Goal: Transaction & Acquisition: Register for event/course

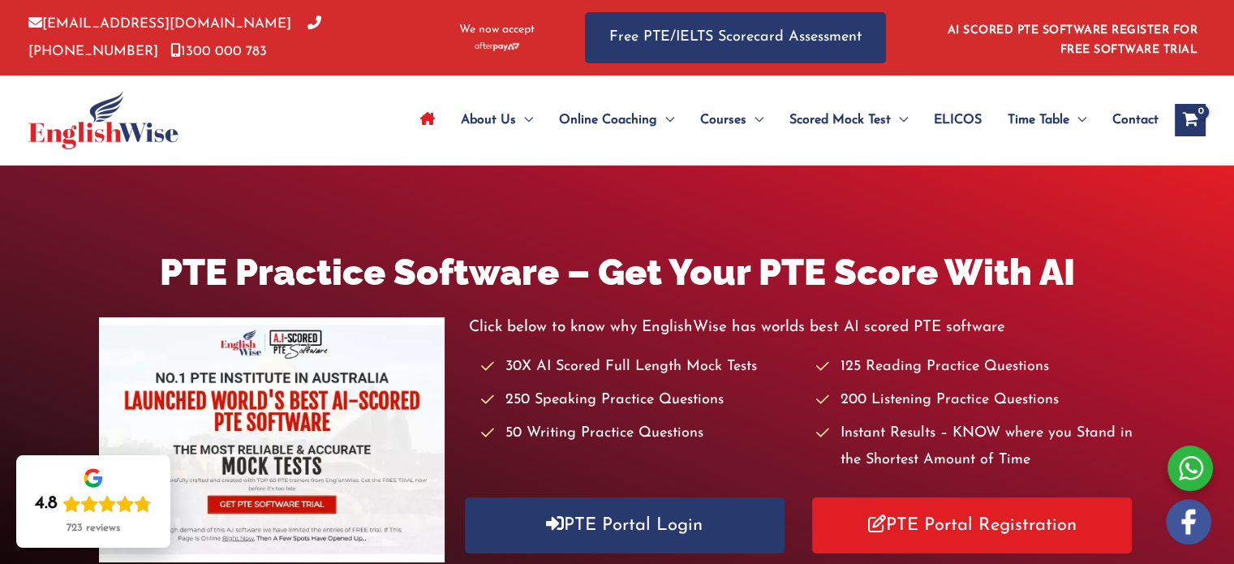
click at [929, 394] on li "200 Listening Practice Questions" at bounding box center [975, 400] width 320 height 27
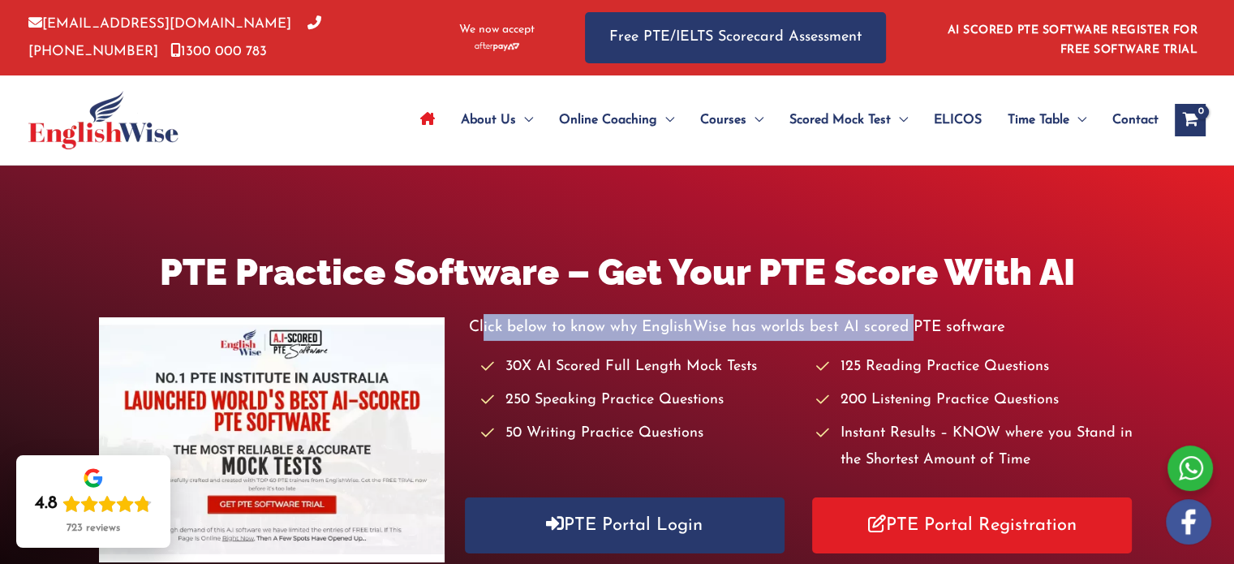
drag, startPoint x: 483, startPoint y: 325, endPoint x: 912, endPoint y: 333, distance: 429.3
click at [912, 333] on p "Click below to know why EnglishWise has worlds best AI scored PTE software" at bounding box center [802, 327] width 667 height 27
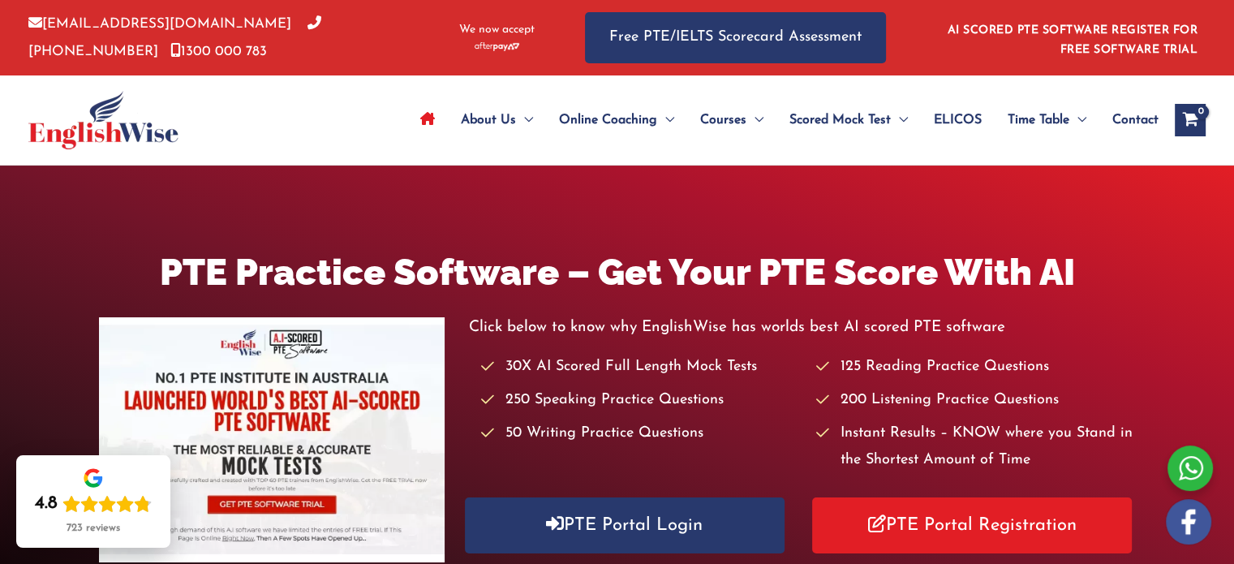
click at [776, 376] on li "30X AI Scored Full Length Mock Tests" at bounding box center [641, 367] width 320 height 27
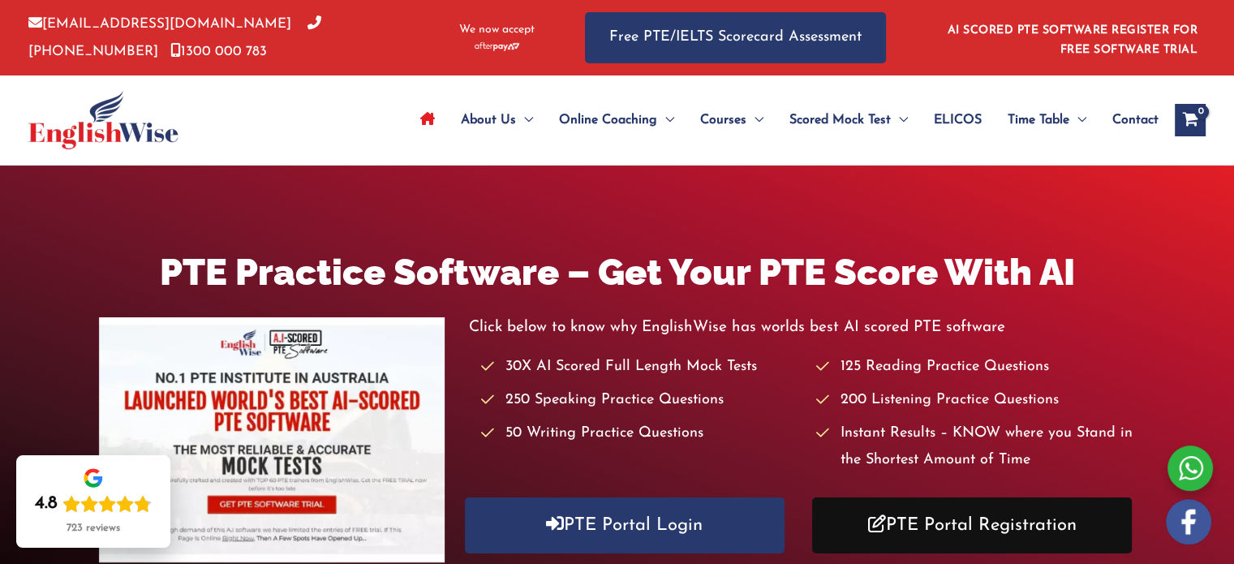
click at [1035, 528] on link "PTE Portal Registration" at bounding box center [972, 525] width 320 height 56
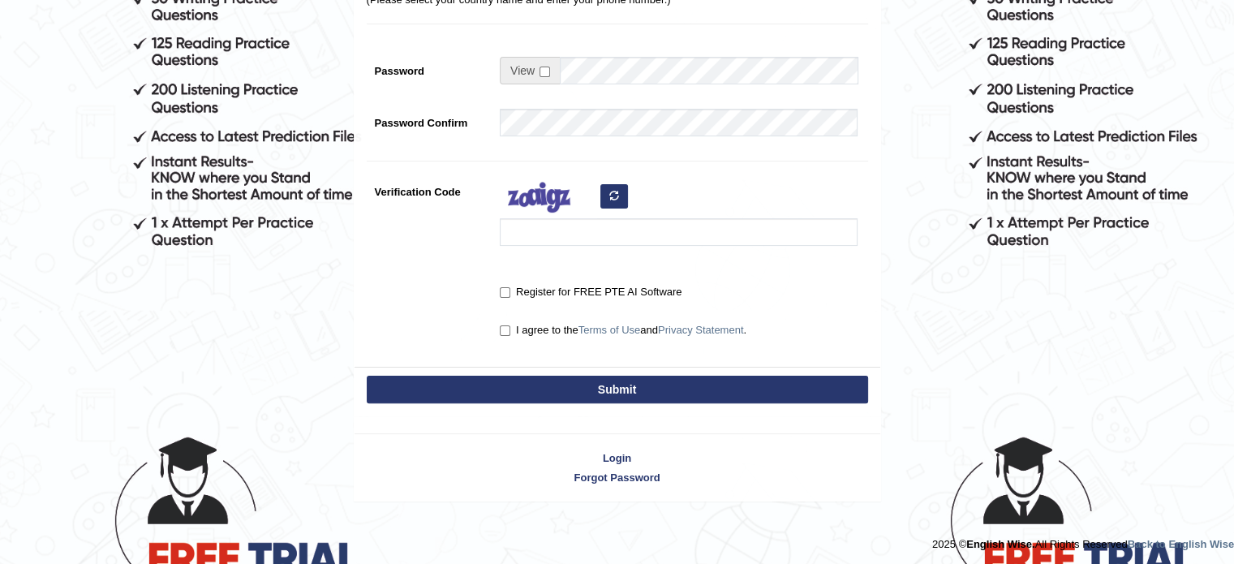
scroll to position [385, 0]
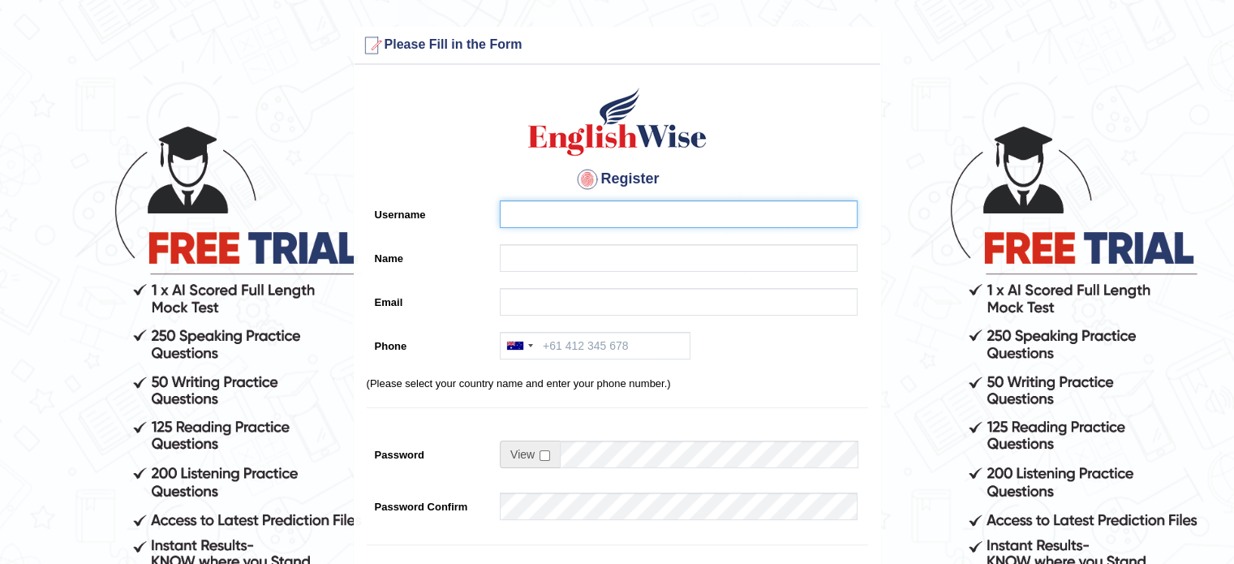
click at [552, 217] on input "Username" at bounding box center [679, 214] width 358 height 28
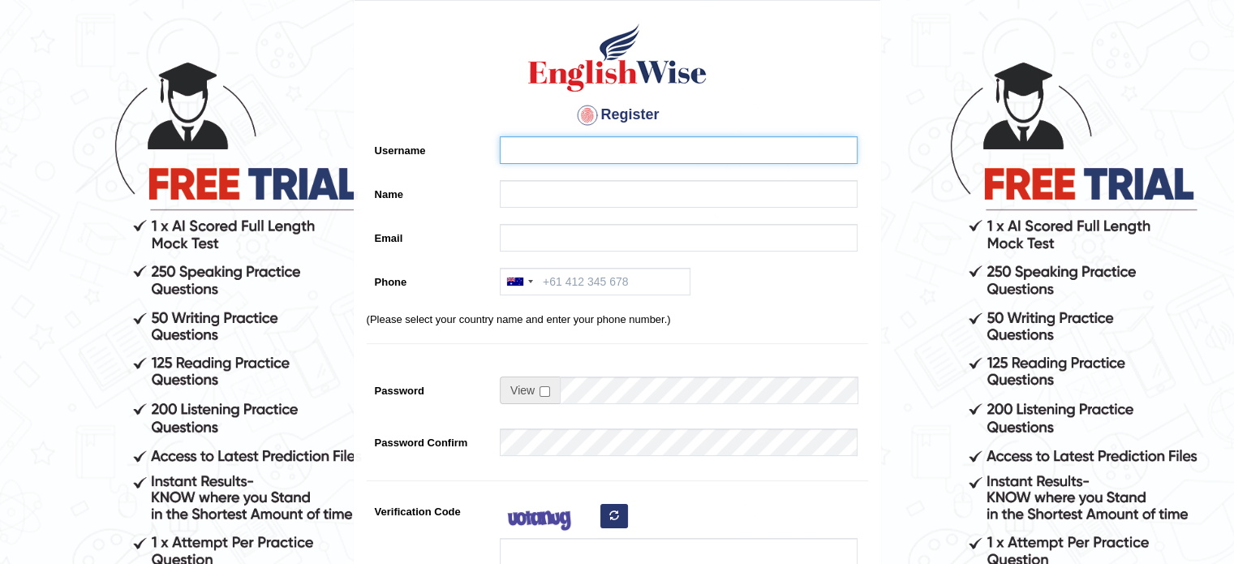
scroll to position [61, 0]
